Goal: Task Accomplishment & Management: Manage account settings

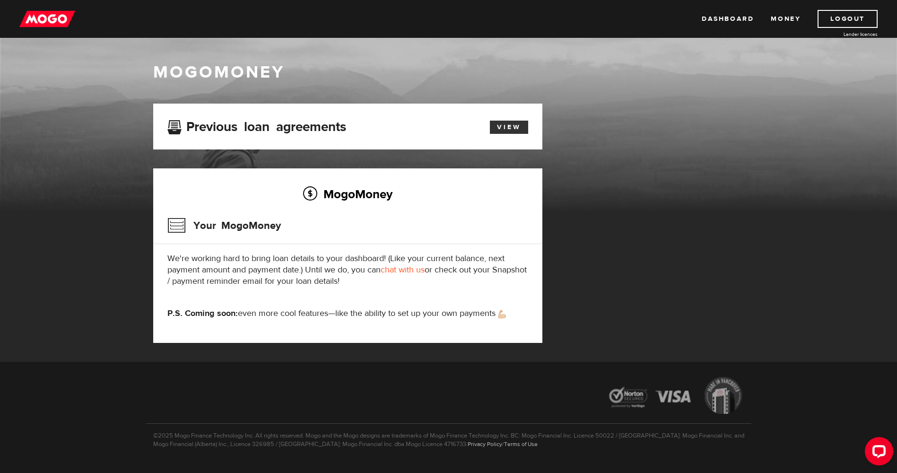
click at [516, 125] on link "View" at bounding box center [509, 127] width 38 height 13
click at [52, 15] on img at bounding box center [47, 19] width 56 height 18
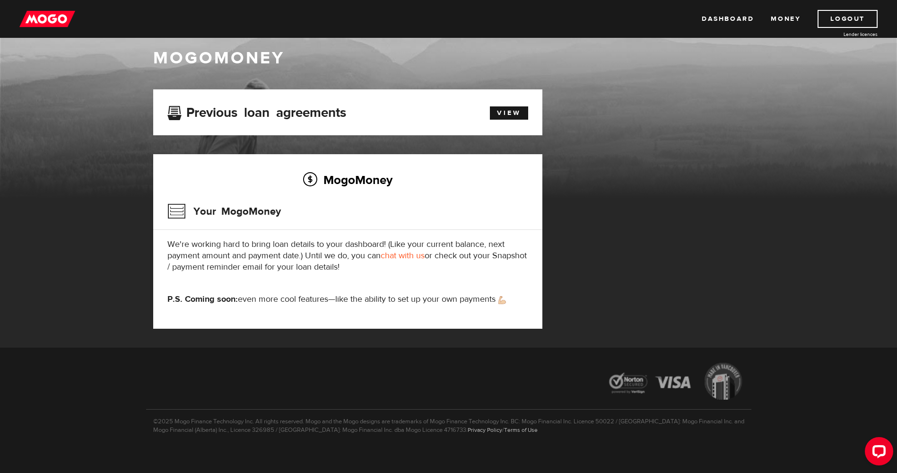
scroll to position [21, 0]
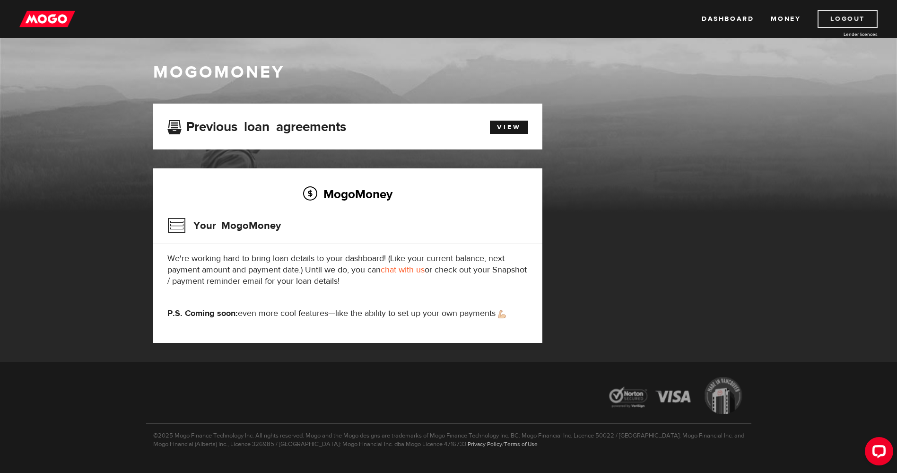
click at [855, 13] on link "Logout" at bounding box center [847, 19] width 60 height 18
